Goal: Navigation & Orientation: Find specific page/section

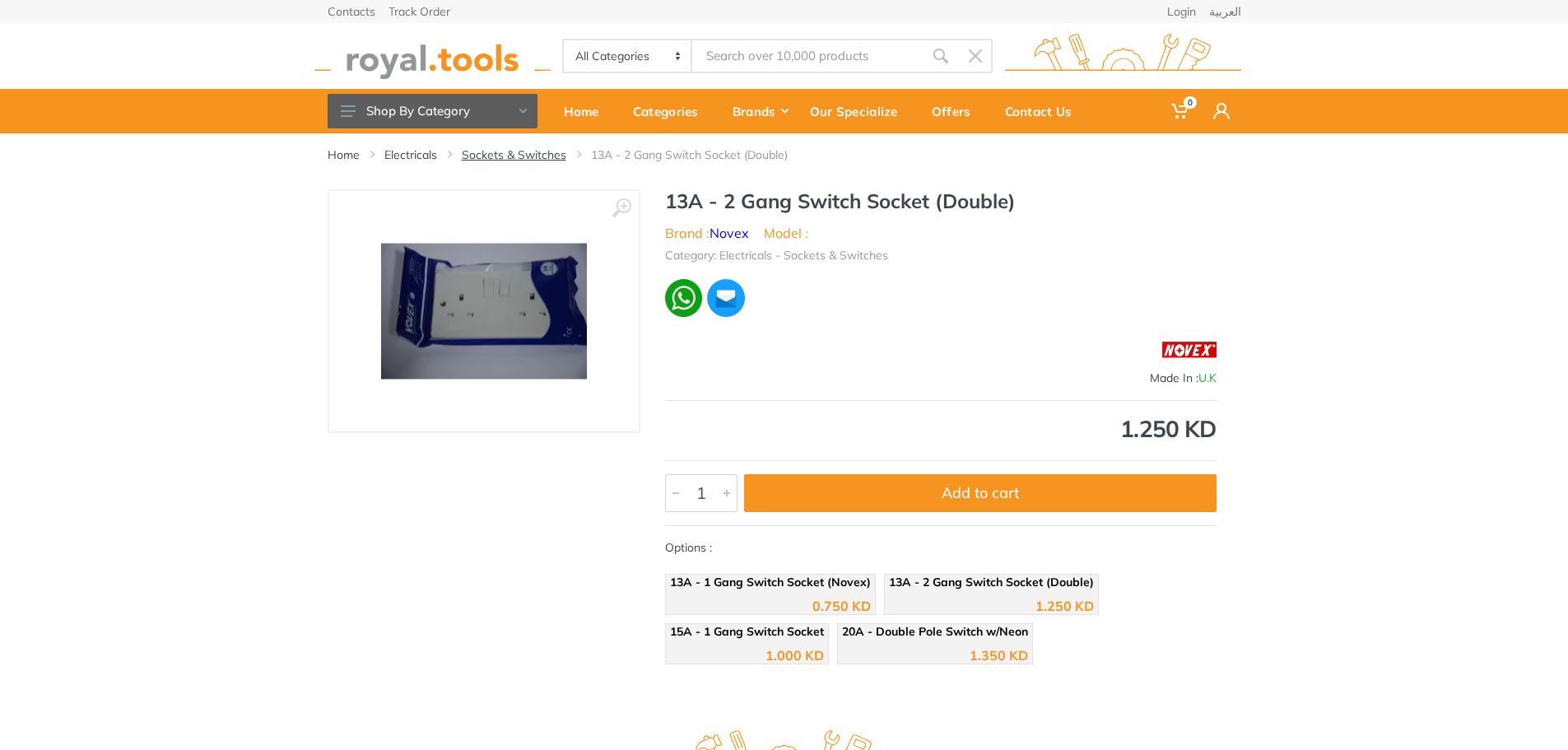
click at [510, 148] on link "Sockets & Switches" at bounding box center [514, 155] width 105 height 17
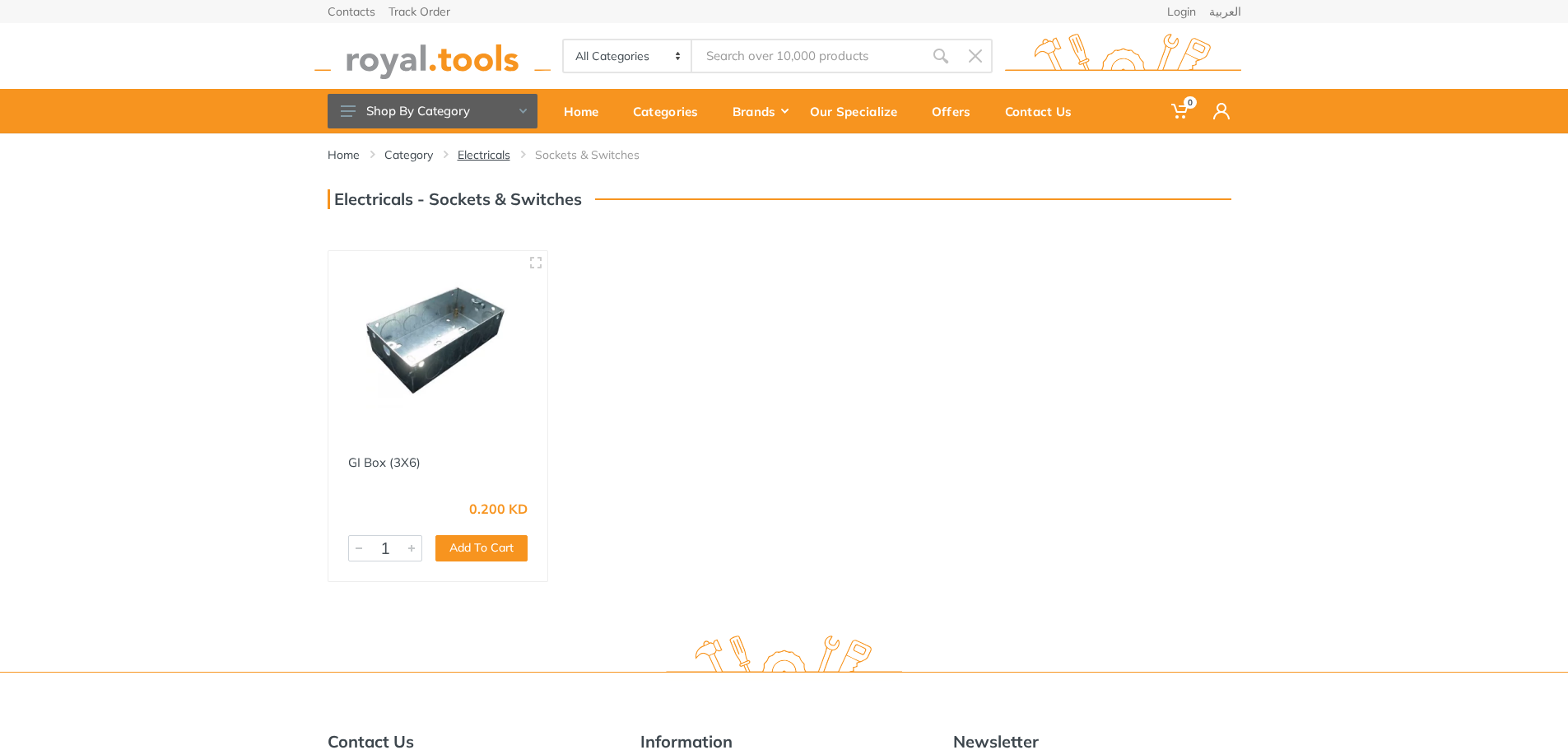
click at [478, 152] on link "Electricals" at bounding box center [484, 155] width 53 height 17
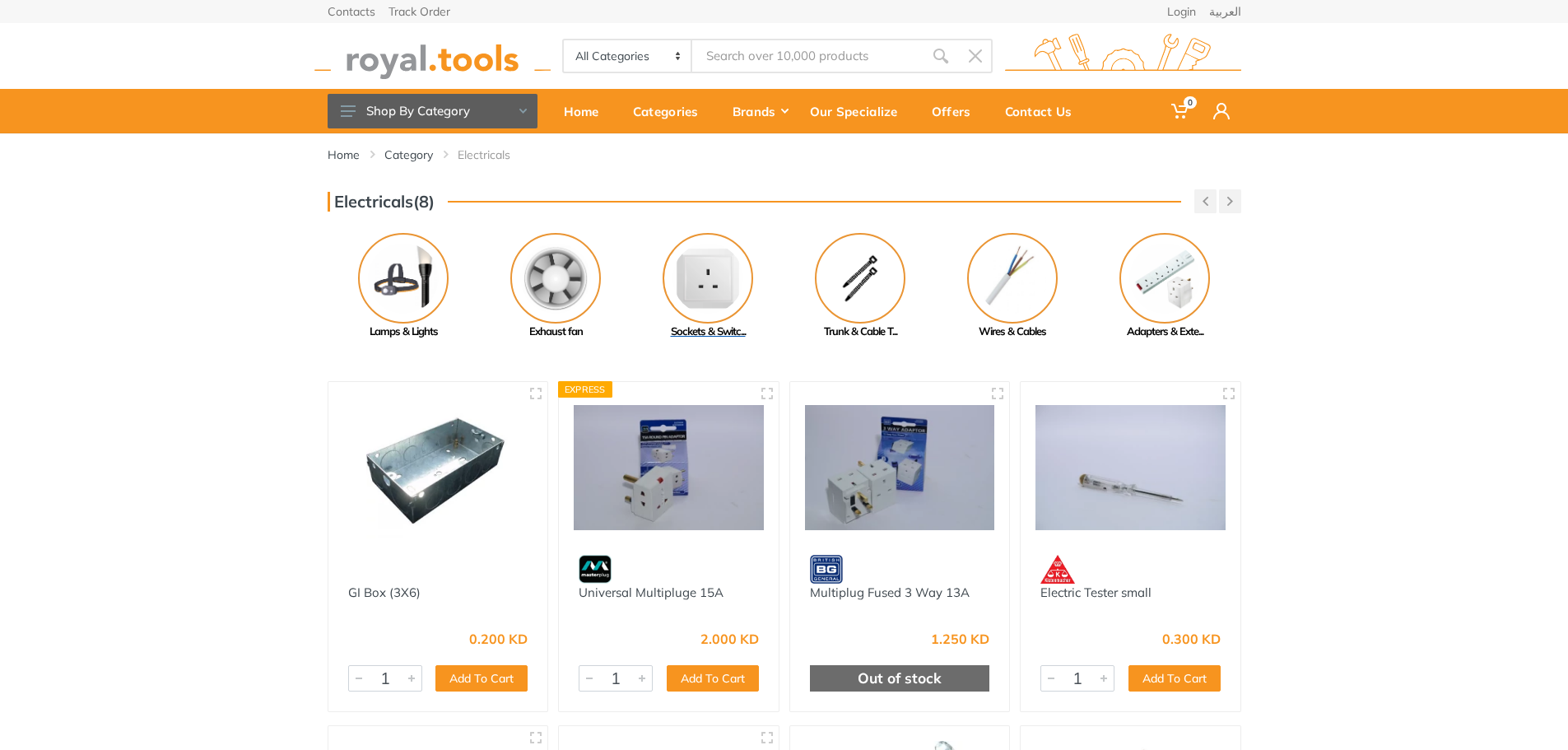
click at [703, 301] on img at bounding box center [707, 278] width 90 height 90
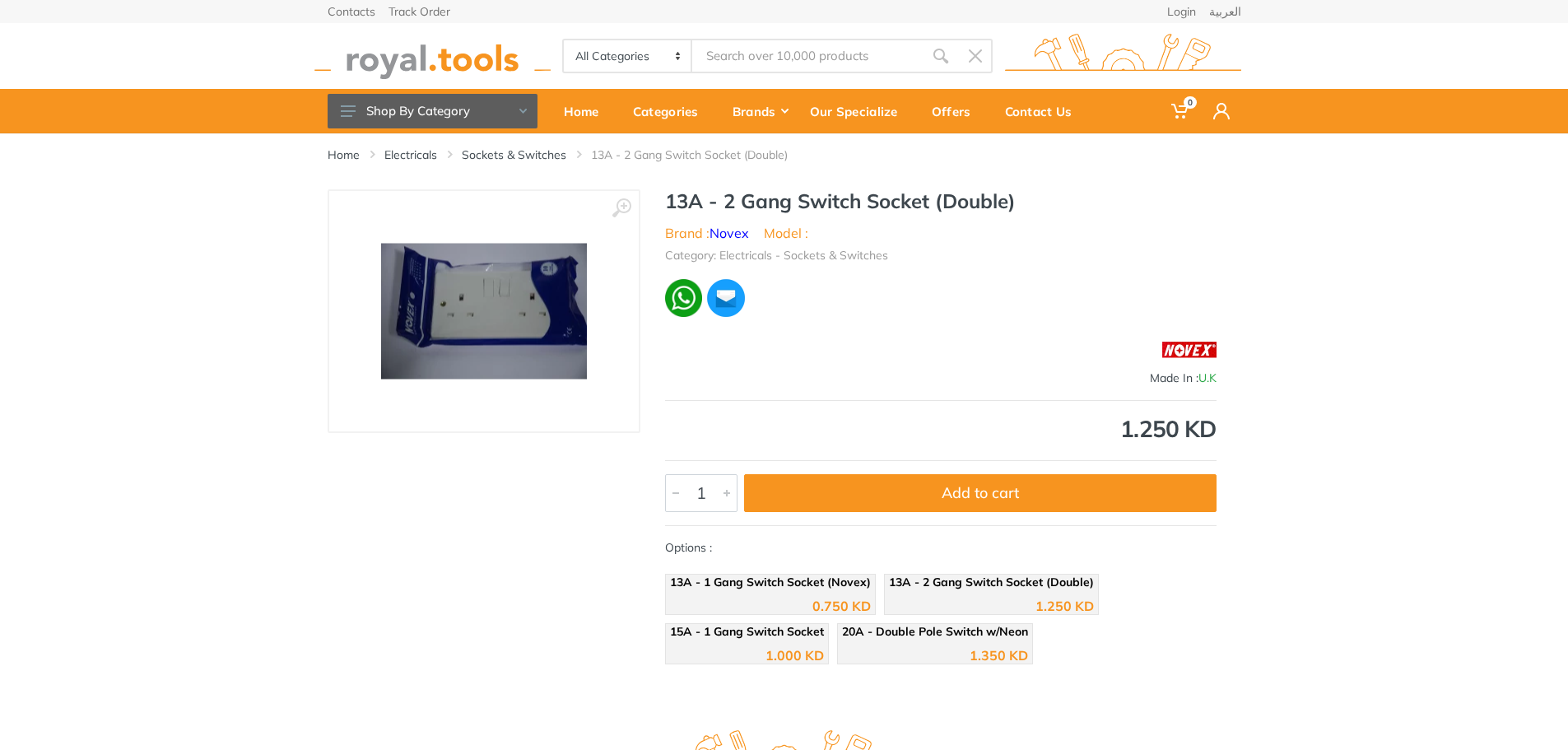
click at [480, 299] on img at bounding box center [484, 311] width 206 height 136
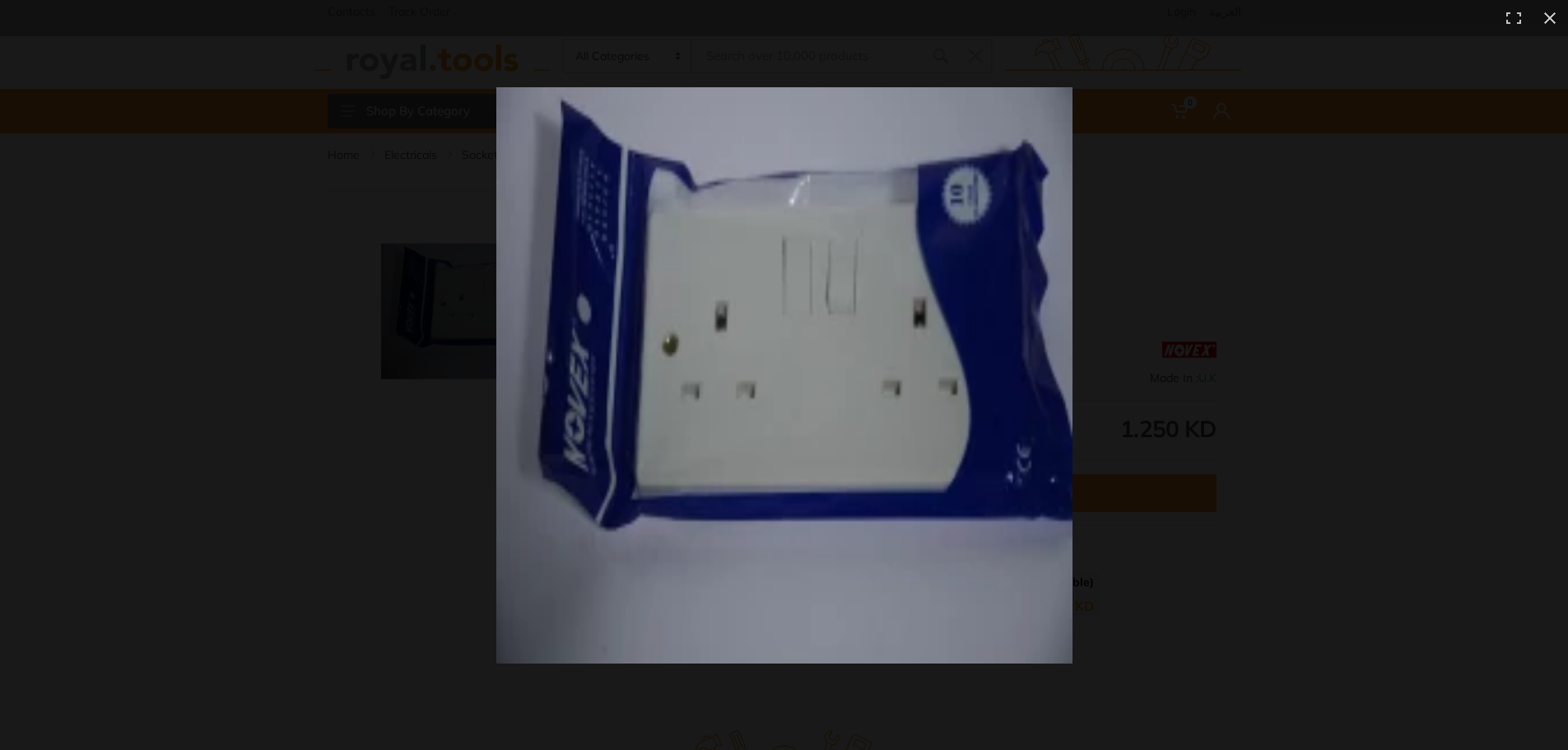
click at [711, 376] on img at bounding box center [784, 375] width 576 height 576
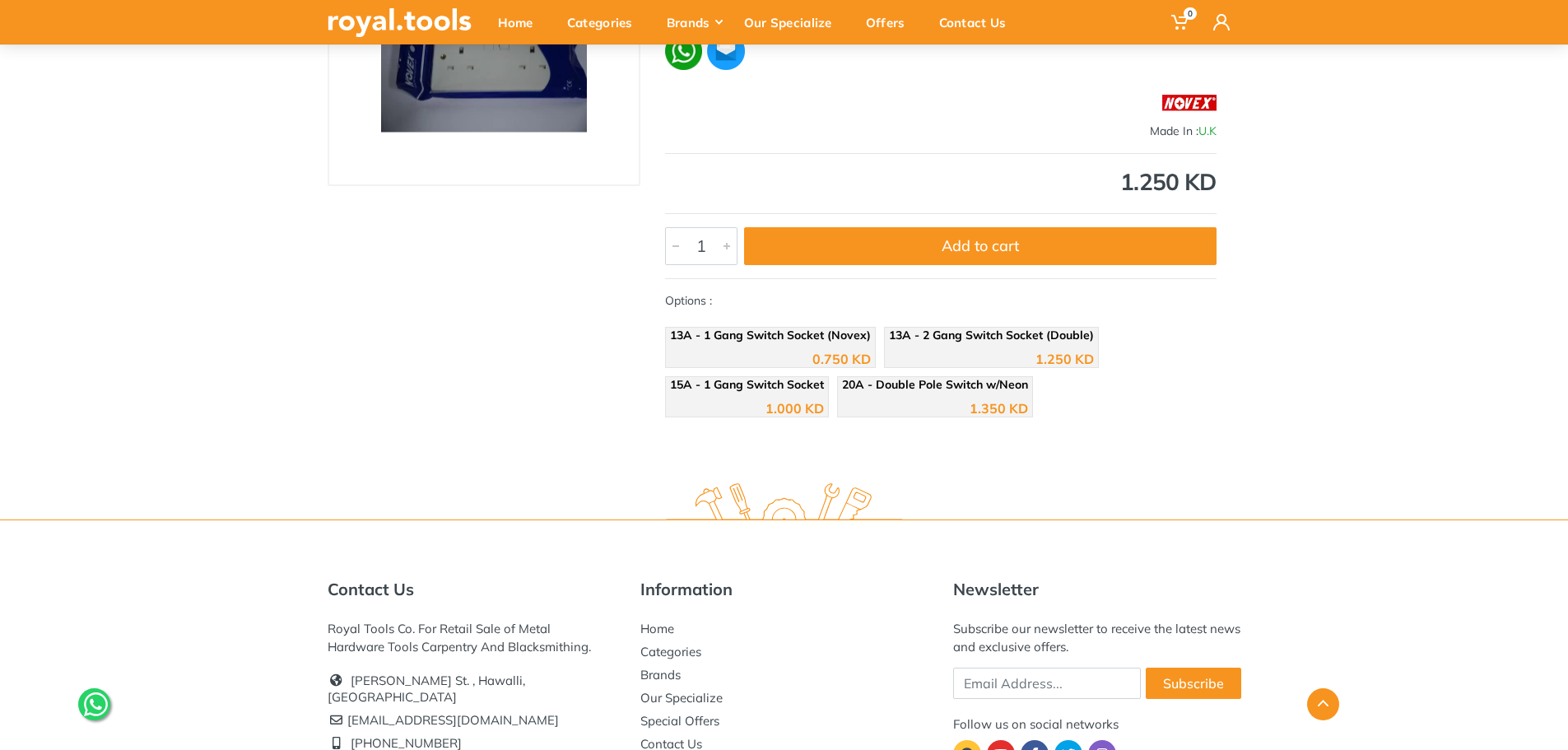
scroll to position [387, 0]
